Goal: Information Seeking & Learning: Learn about a topic

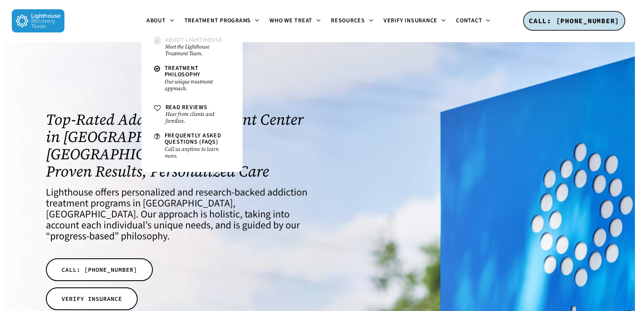
click at [173, 48] on small "Meet the Lighthouse Treatment Team." at bounding box center [197, 49] width 65 height 13
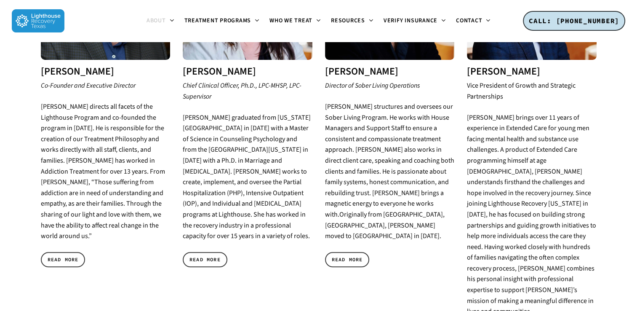
scroll to position [435, 0]
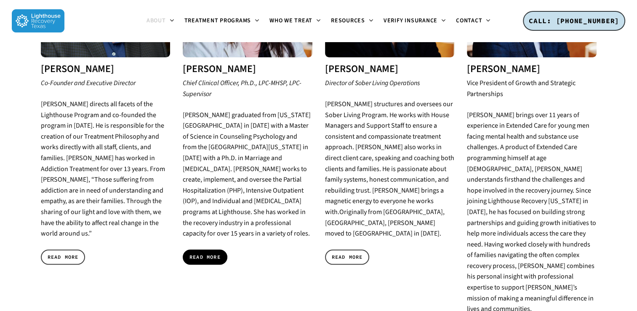
click at [200, 253] on span "READ MORE" at bounding box center [204, 257] width 31 height 8
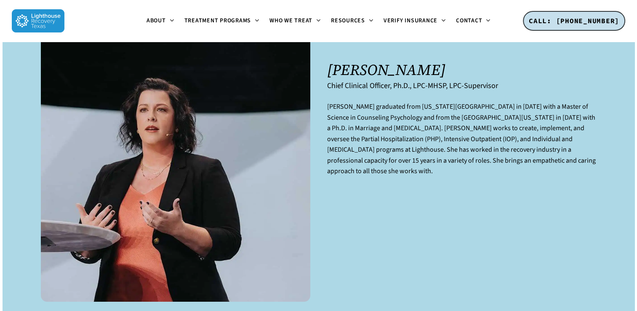
scroll to position [38, 0]
